Goal: Check status

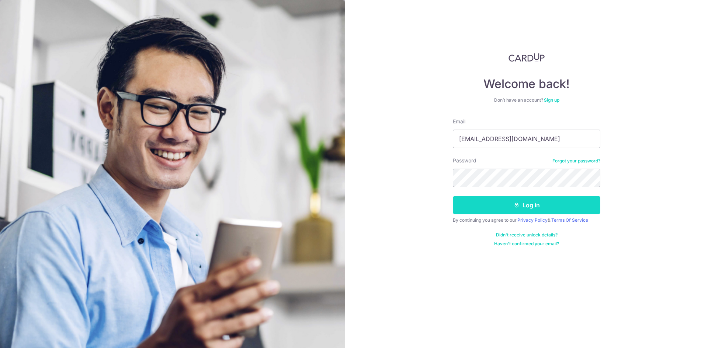
click at [507, 198] on button "Log in" at bounding box center [526, 205] width 147 height 18
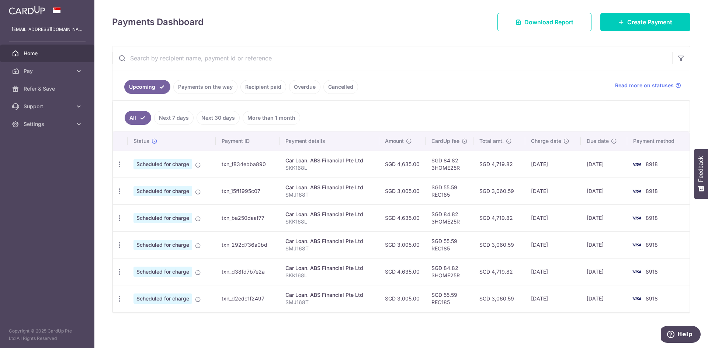
click at [267, 90] on link "Recipient paid" at bounding box center [263, 87] width 46 height 14
